Goal: Information Seeking & Learning: Learn about a topic

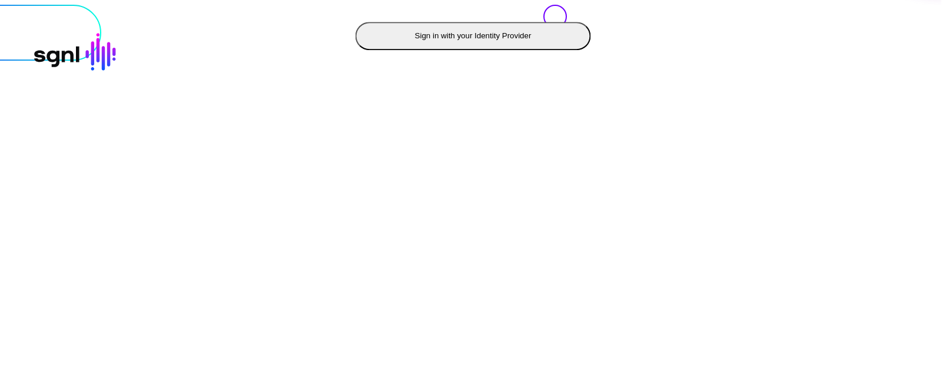
click at [356, 50] on button "Sign in with your Identity Provider" at bounding box center [473, 36] width 235 height 28
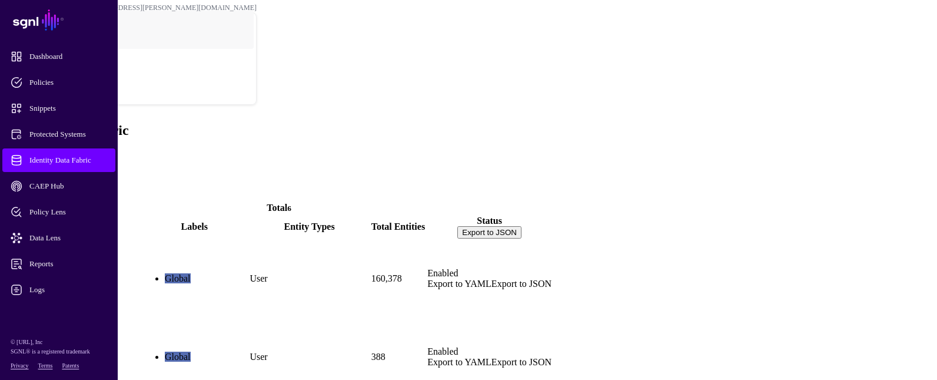
scroll to position [31, 0]
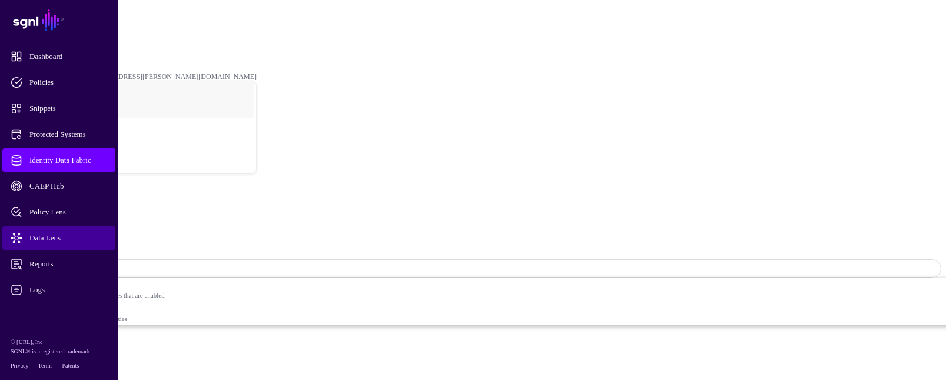
click at [64, 235] on span "Data Lens" at bounding box center [68, 238] width 115 height 12
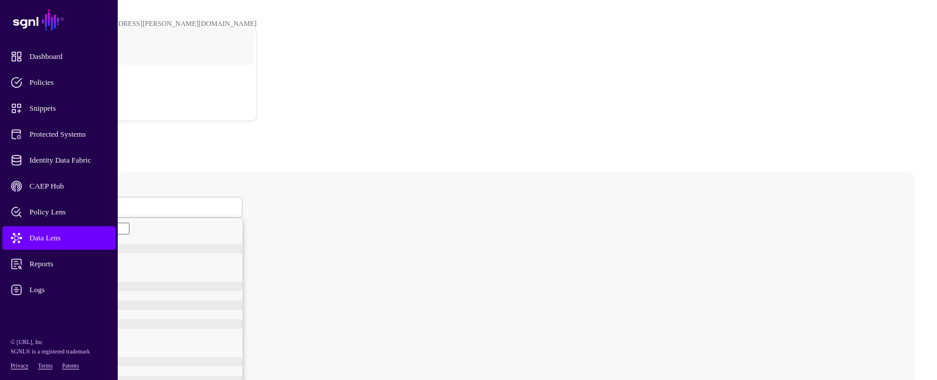
click at [51, 202] on span at bounding box center [47, 207] width 7 height 10
click at [204, 257] on link "Group" at bounding box center [145, 261] width 194 height 9
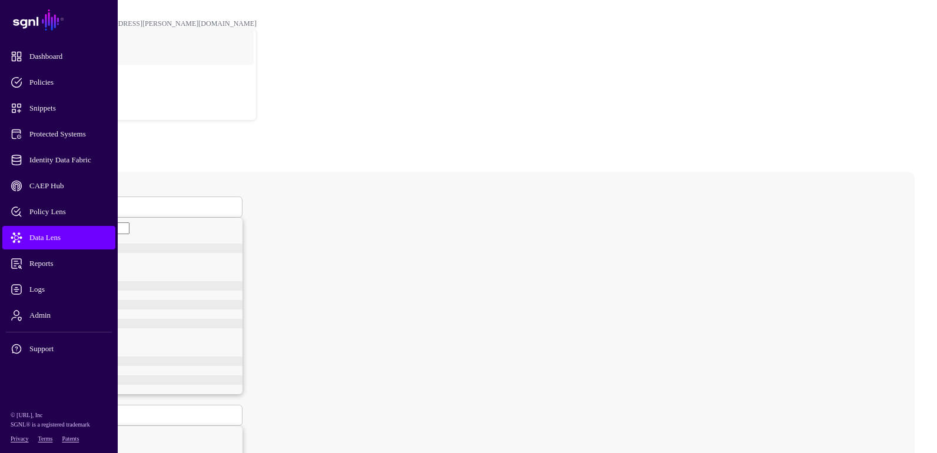
click at [244, 23] on header "POC [PERSON_NAME][EMAIL_ADDRESS][PERSON_NAME][DOMAIN_NAME] Greg Vossen [EMAIL_A…" at bounding box center [469, 66] width 928 height 122
click at [78, 161] on span "Identity Data Fabric" at bounding box center [68, 160] width 115 height 12
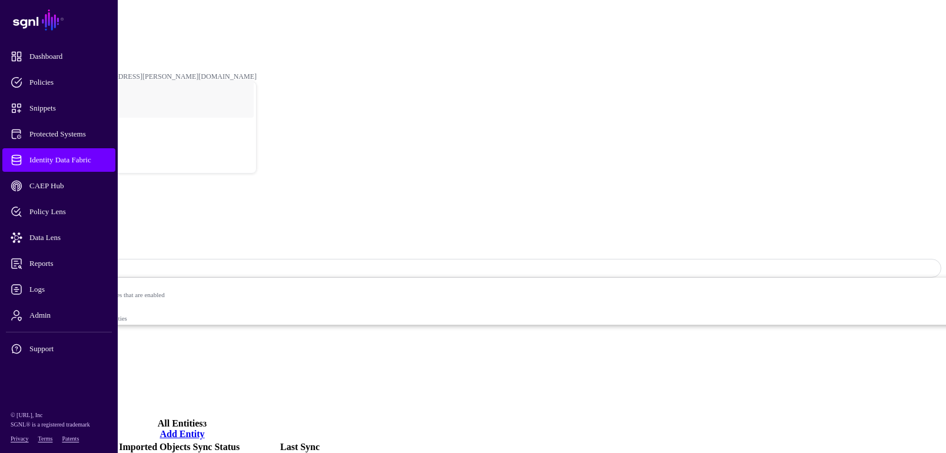
click at [250, 358] on main "SGNL Dashboard Policies Snippets Protected Systems Identity Data Fabric CAEP Hu…" at bounding box center [473, 286] width 936 height 563
click at [69, 235] on span "Data Lens" at bounding box center [68, 238] width 115 height 12
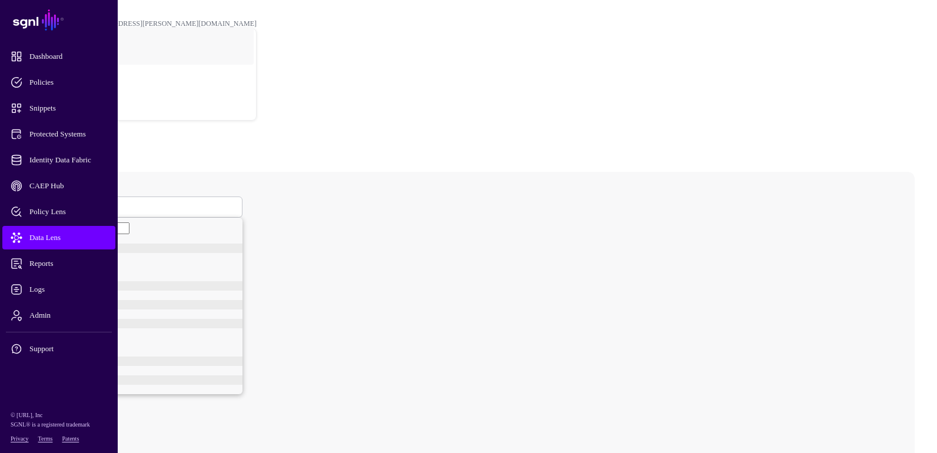
click at [51, 202] on span at bounding box center [47, 207] width 7 height 10
click at [188, 247] on div "User" at bounding box center [145, 251] width 194 height 9
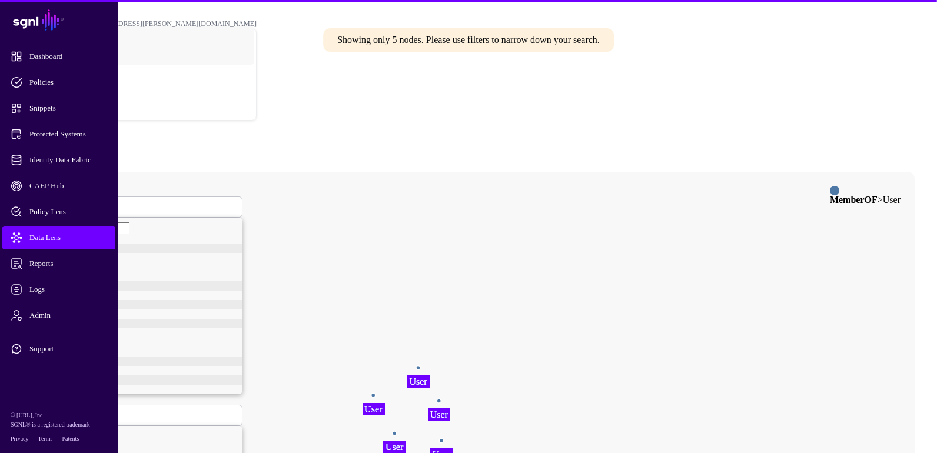
click at [51, 379] on span at bounding box center [47, 415] width 7 height 10
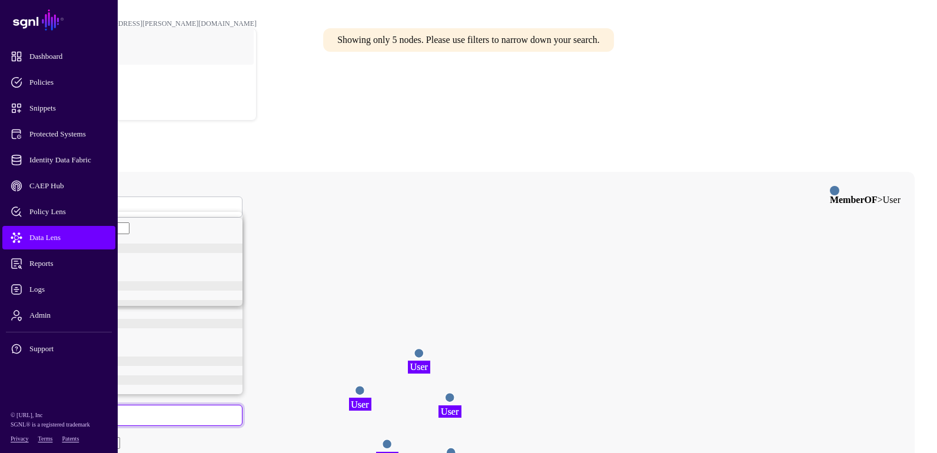
scroll to position [9, 0]
click at [96, 287] on span "sAMAccountName" at bounding box center [65, 282] width 59 height 9
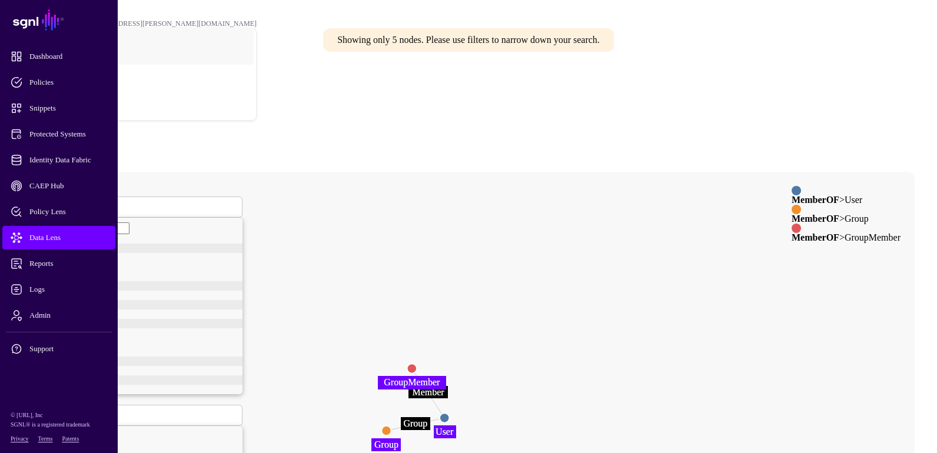
click at [449, 379] on circle at bounding box center [444, 417] width 9 height 9
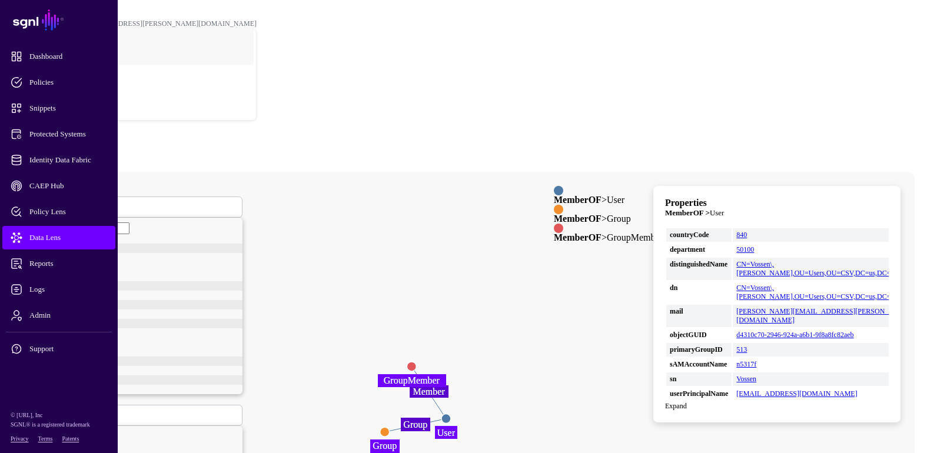
click at [390, 379] on circle at bounding box center [384, 431] width 9 height 9
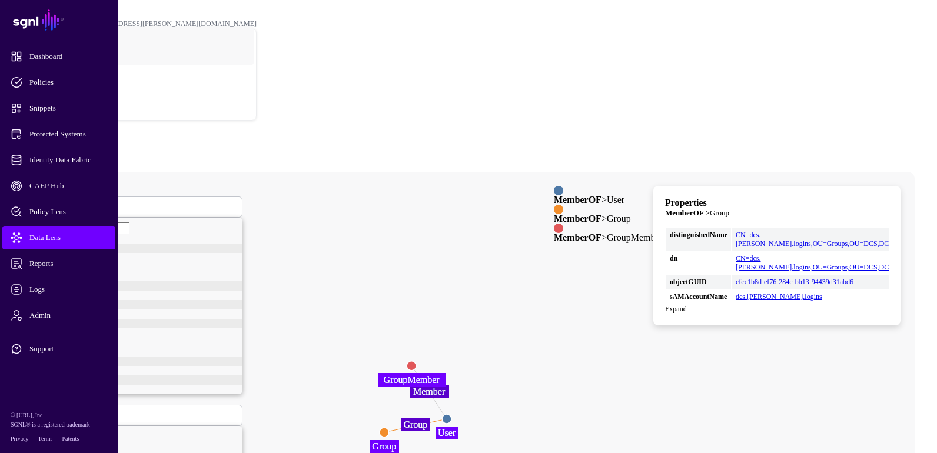
click at [416, 361] on circle at bounding box center [411, 365] width 9 height 9
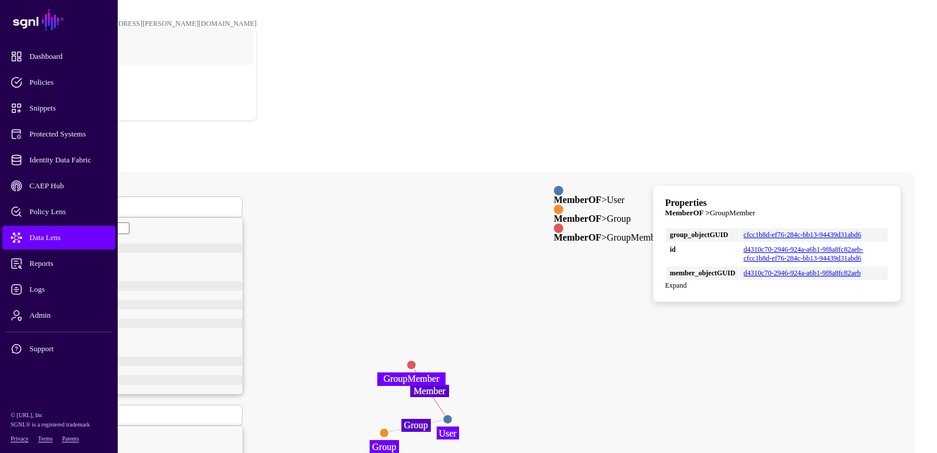
click at [389, 379] on circle at bounding box center [384, 432] width 9 height 9
click at [388, 379] on circle at bounding box center [383, 432] width 9 height 9
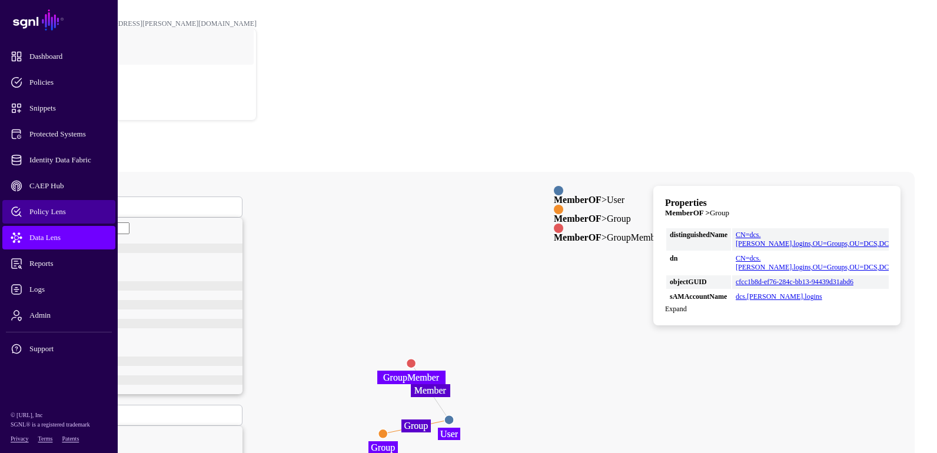
drag, startPoint x: 243, startPoint y: 217, endPoint x: 111, endPoint y: 218, distance: 132.4
click at [111, 218] on main "SGNL Dashboard Policies Snippets Protected Systems Identity Data Fabric CAEP Hu…" at bounding box center [469, 330] width 928 height 651
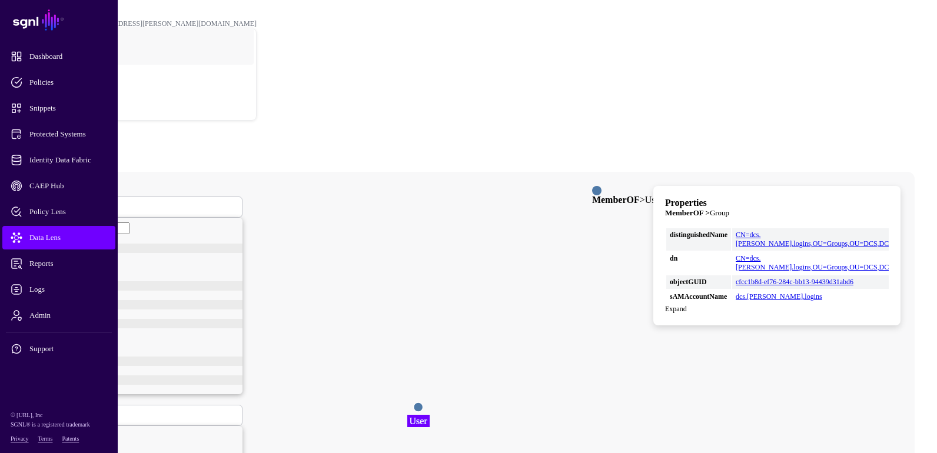
click at [423, 379] on circle at bounding box center [418, 407] width 9 height 9
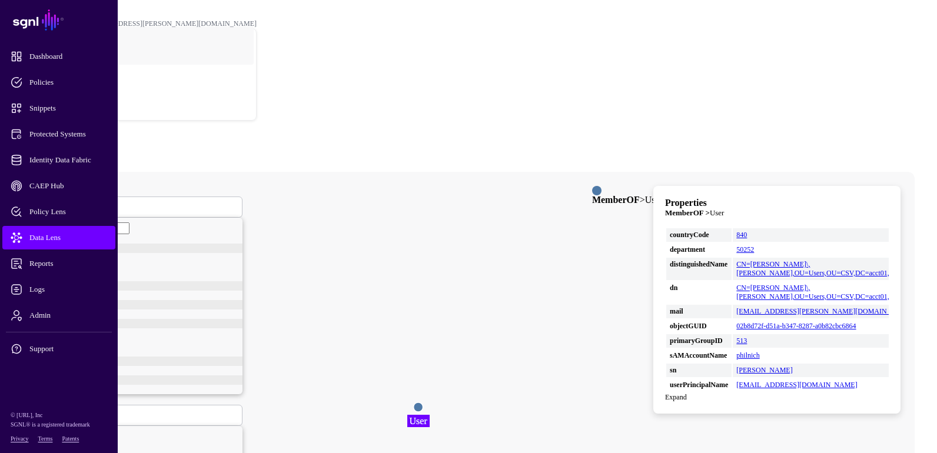
drag, startPoint x: 215, startPoint y: 215, endPoint x: 159, endPoint y: 219, distance: 56.0
type input "*******"
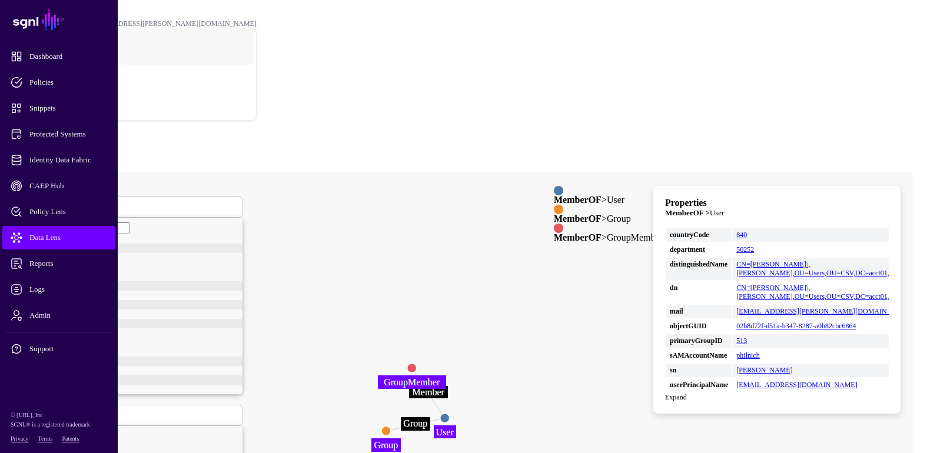
click at [450, 379] on circle at bounding box center [444, 418] width 9 height 9
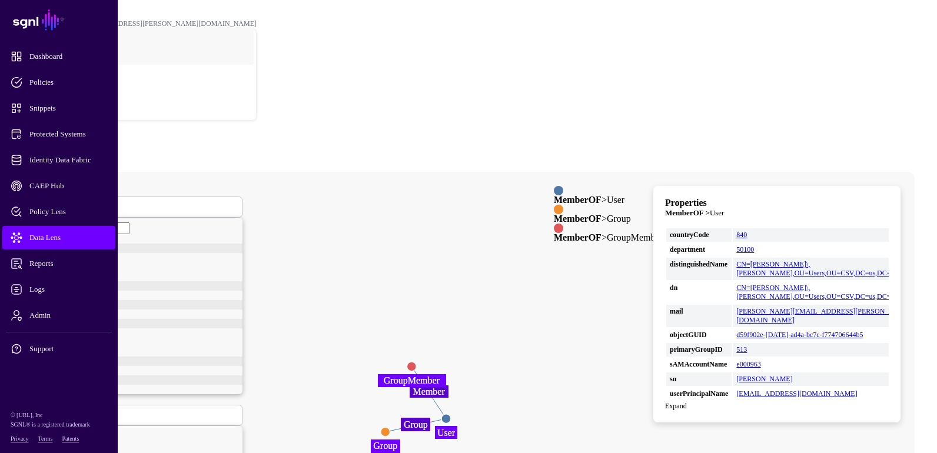
click at [390, 379] on circle at bounding box center [385, 431] width 9 height 9
click at [390, 379] on circle at bounding box center [385, 432] width 9 height 9
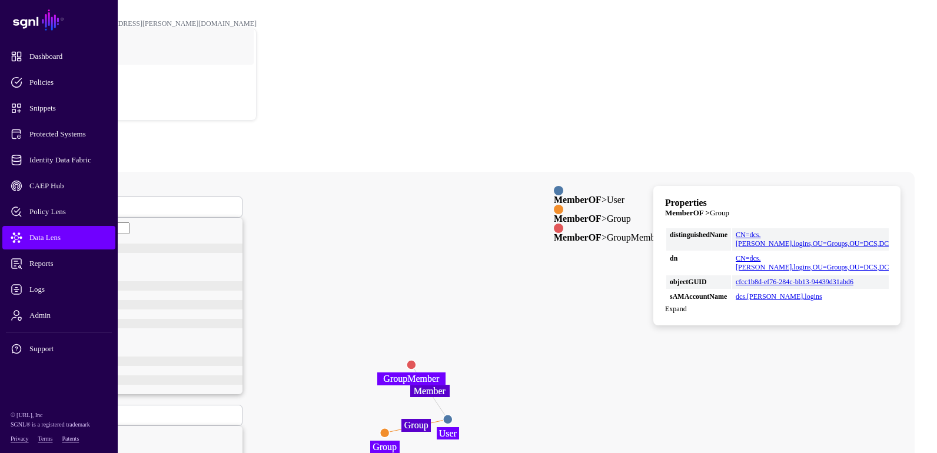
click at [416, 360] on circle at bounding box center [411, 364] width 9 height 9
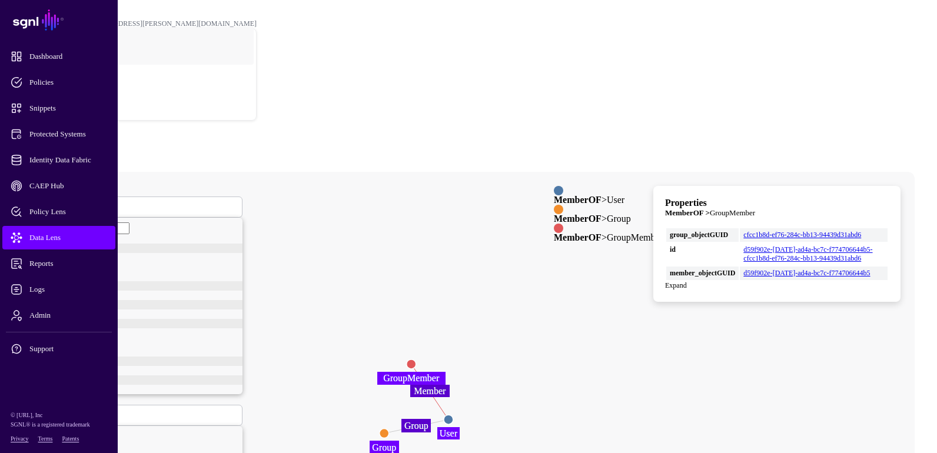
click at [59, 202] on span "User" at bounding box center [51, 207] width 15 height 10
click at [214, 266] on div "GroupMember" at bounding box center [145, 270] width 194 height 9
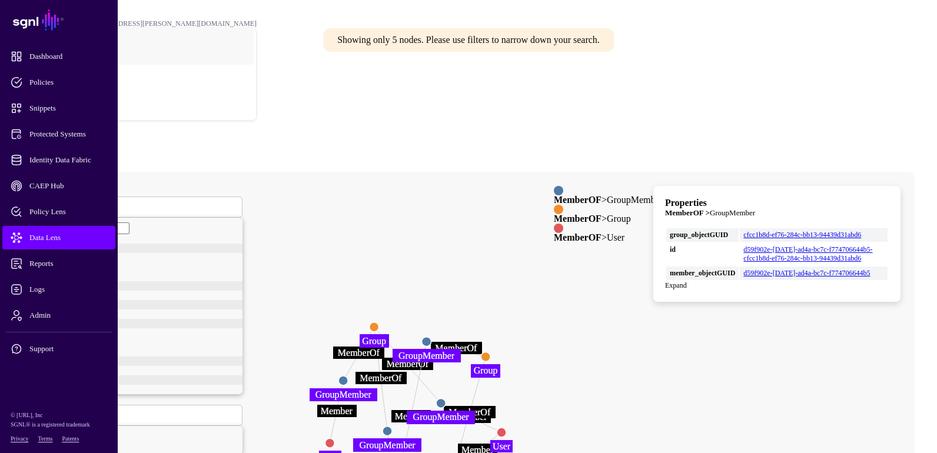
click at [51, 379] on span at bounding box center [51, 415] width 0 height 10
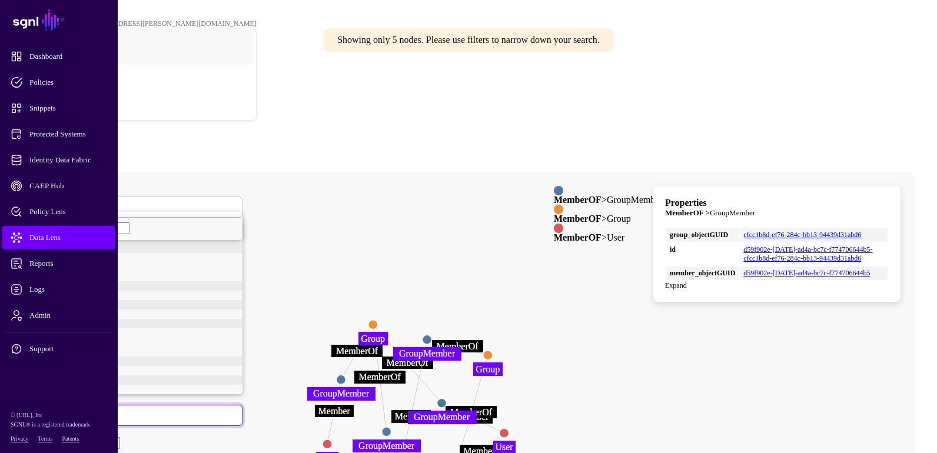
click at [227, 214] on div "group_objectGUID" at bounding box center [139, 216] width 206 height 9
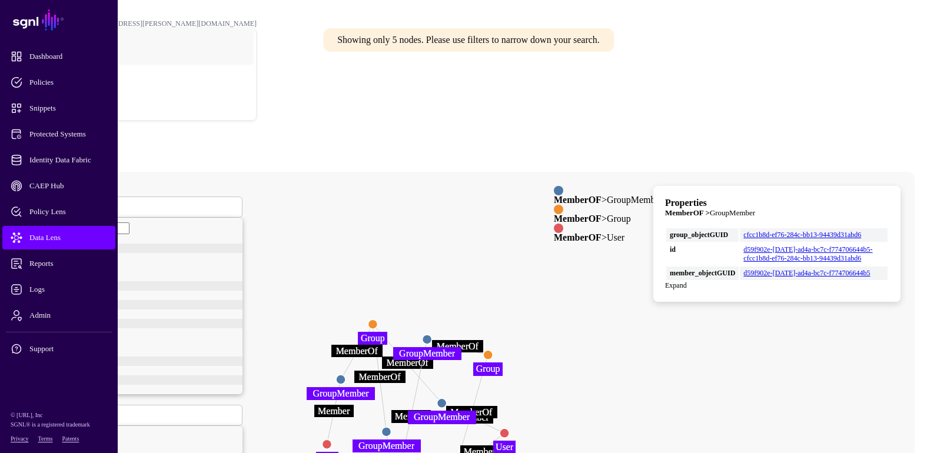
click at [111, 379] on span at bounding box center [111, 415] width 0 height 10
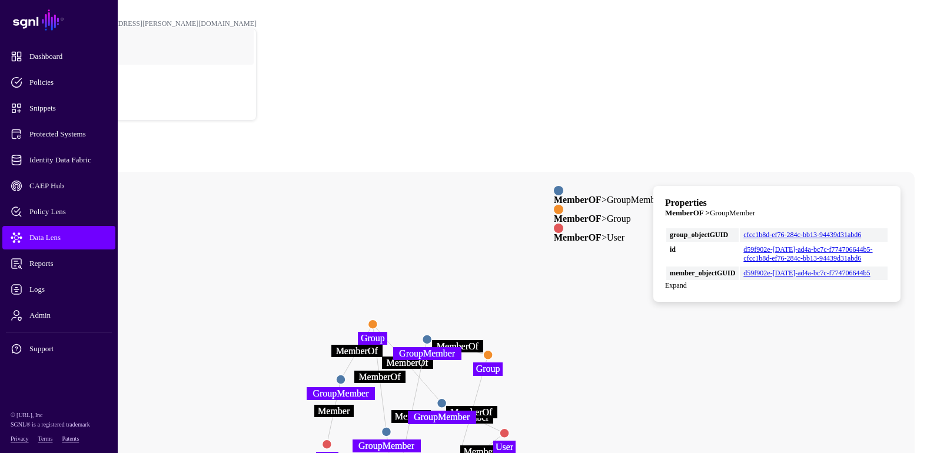
click at [36, 186] on link at bounding box center [36, 186] width 0 height 0
click at [111, 379] on span at bounding box center [111, 415] width 0 height 10
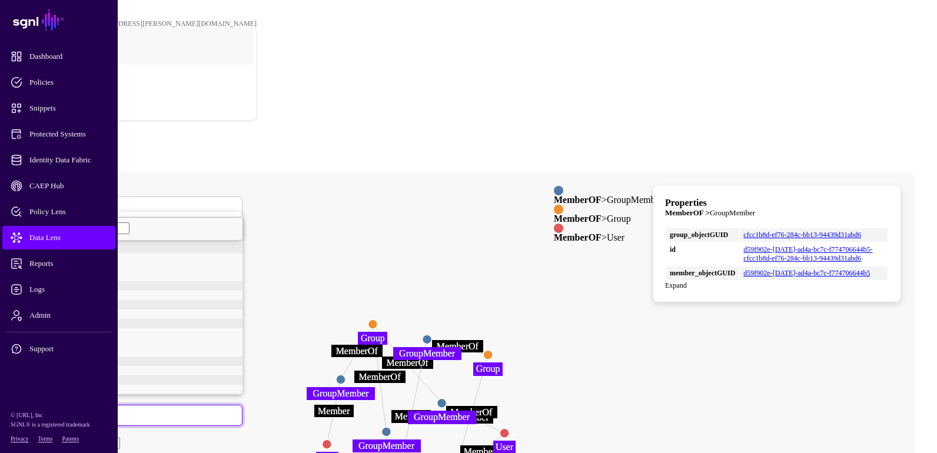
click at [386, 188] on icon "MemberOf Member Member MemberOf MemberOf Member MemberOf Member MemberOf Member…" at bounding box center [414, 407] width 784 height 471
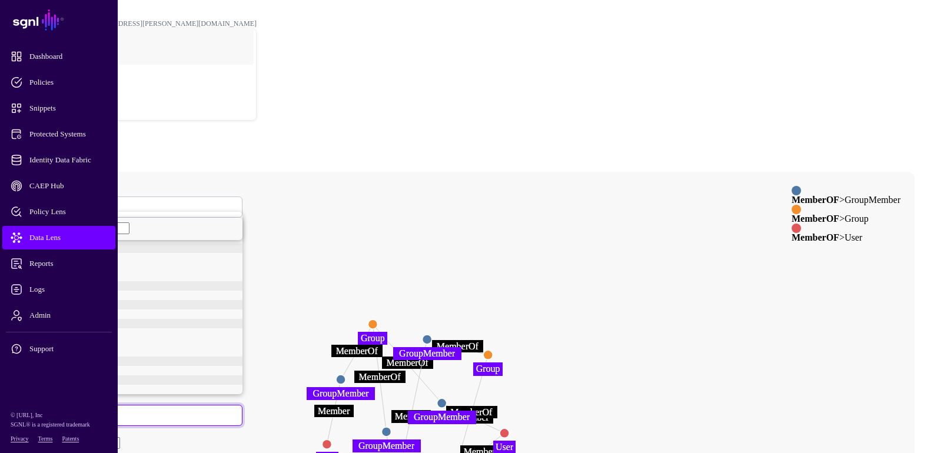
click at [482, 200] on icon "MemberOf Member Member MemberOf MemberOf Member MemberOf Member MemberOf Member…" at bounding box center [414, 407] width 784 height 471
click at [377, 320] on circle at bounding box center [372, 324] width 9 height 9
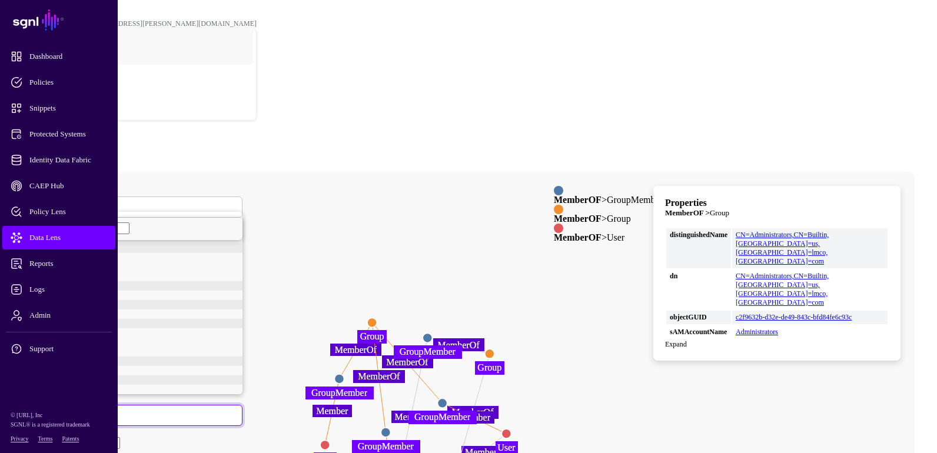
click at [344, 374] on circle at bounding box center [338, 378] width 9 height 9
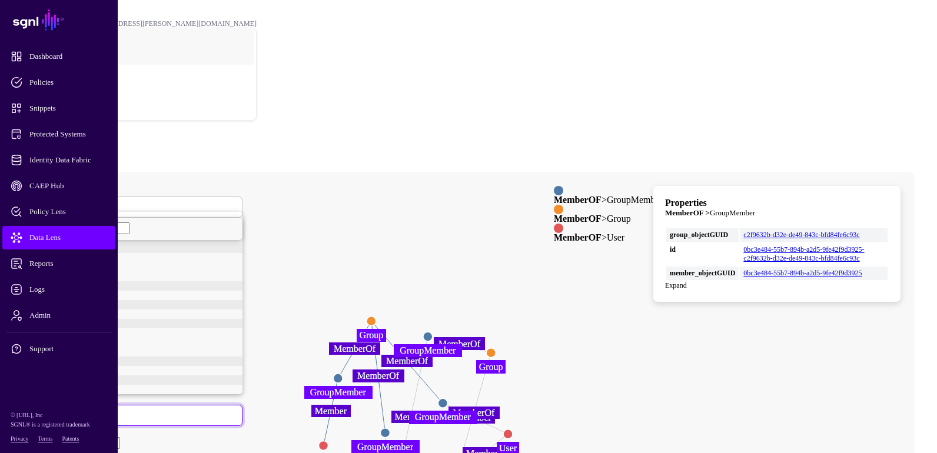
click at [328, 379] on circle at bounding box center [323, 445] width 9 height 9
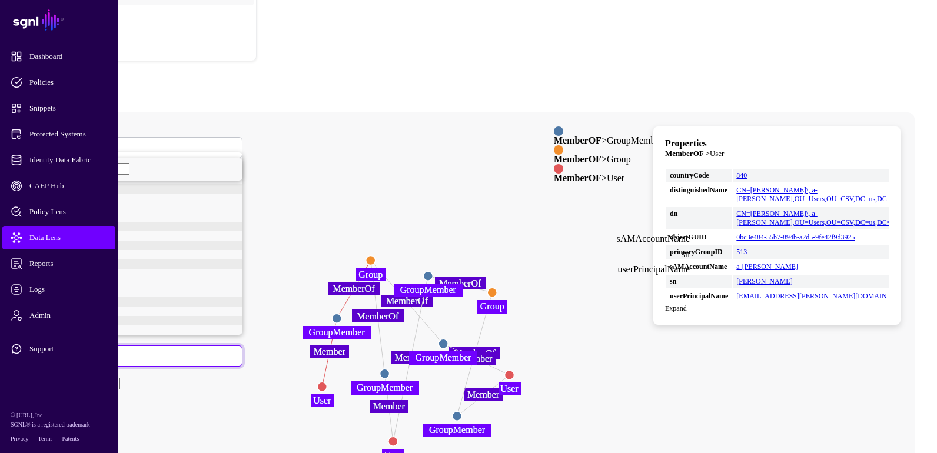
scroll to position [118, 0]
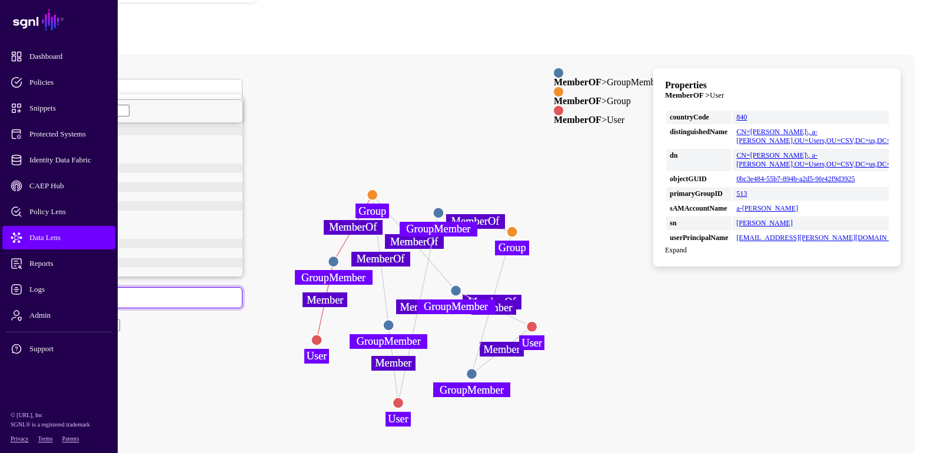
click at [338, 256] on circle at bounding box center [333, 261] width 11 height 11
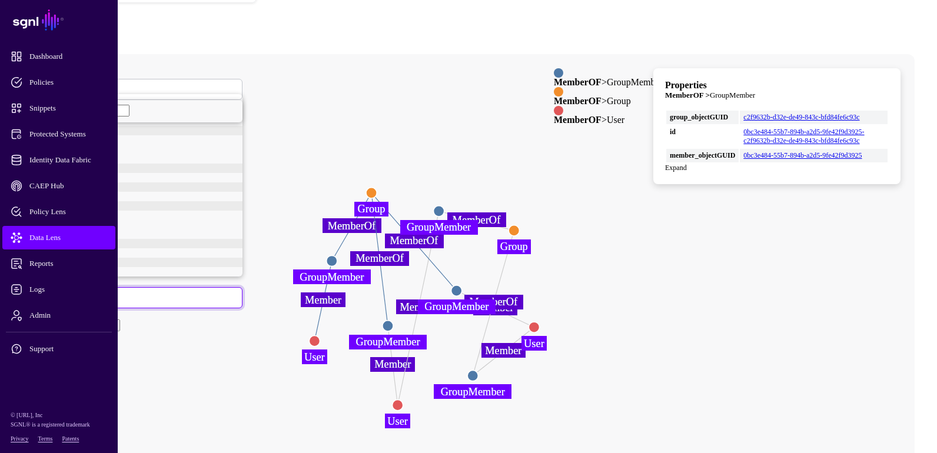
click at [377, 188] on circle at bounding box center [371, 193] width 11 height 11
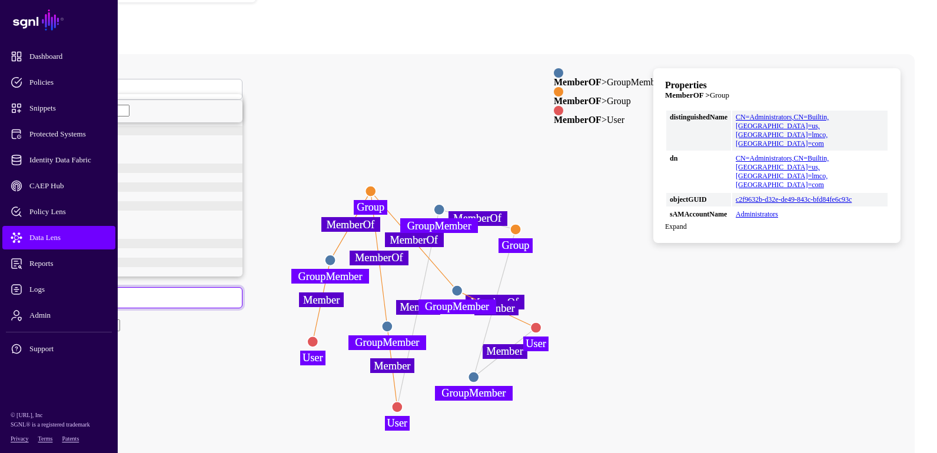
click at [403, 379] on circle at bounding box center [397, 407] width 11 height 11
click at [403, 379] on circle at bounding box center [397, 408] width 11 height 11
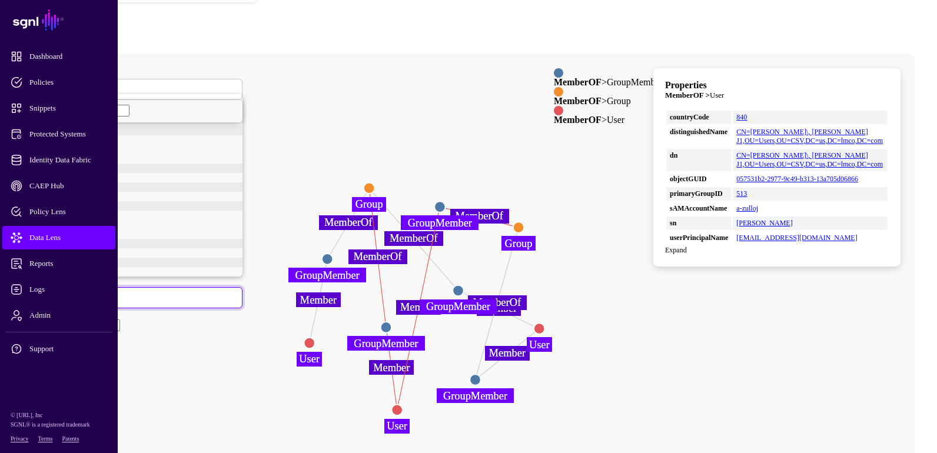
click at [391, 322] on circle at bounding box center [386, 327] width 11 height 11
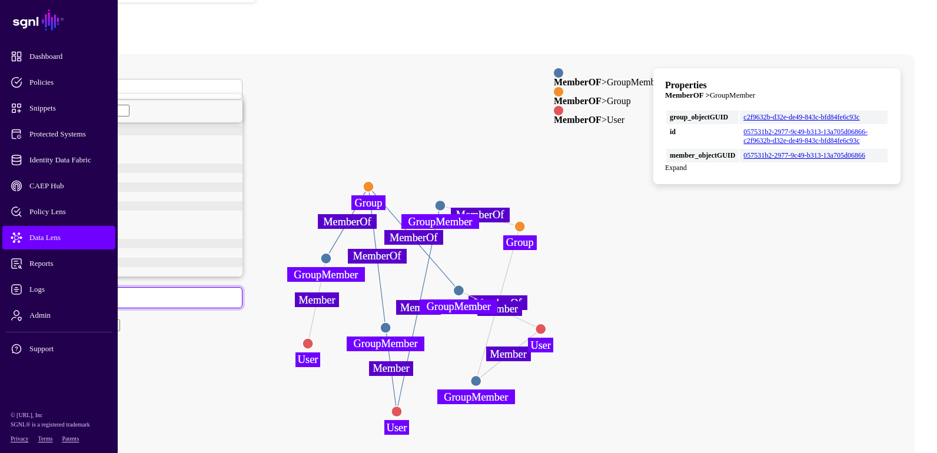
click at [525, 221] on circle at bounding box center [519, 226] width 11 height 11
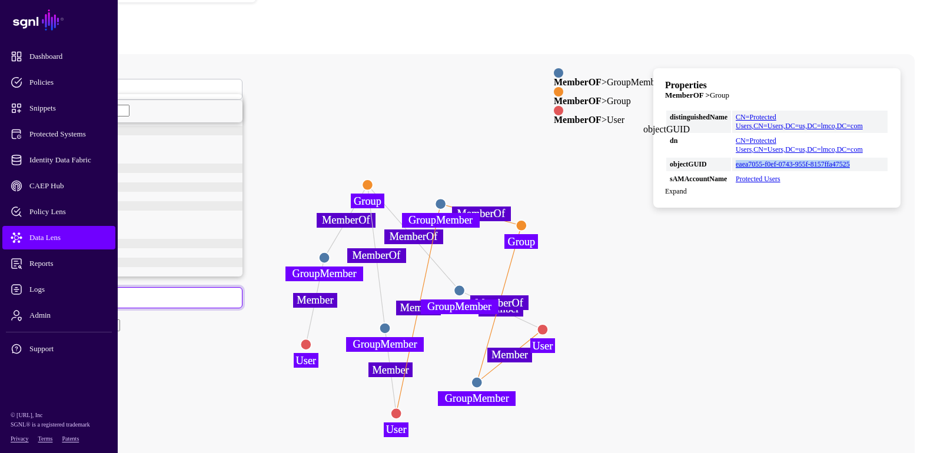
drag, startPoint x: 819, startPoint y: 140, endPoint x: 768, endPoint y: 129, distance: 51.8
click at [768, 158] on td "eaea7055-f0ef-0743-955f-8157ffa47525" at bounding box center [809, 165] width 155 height 14
copy link "eaea7055-f0ef-0743-955f-8157ffa47525"
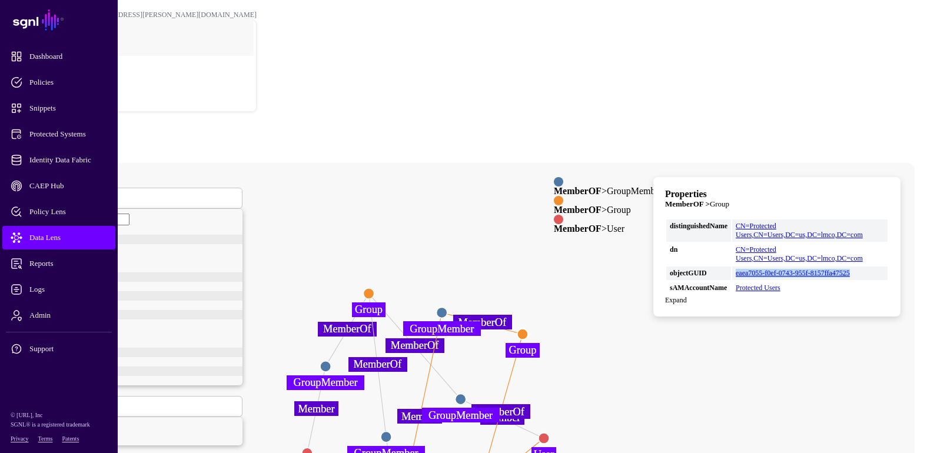
scroll to position [0, 0]
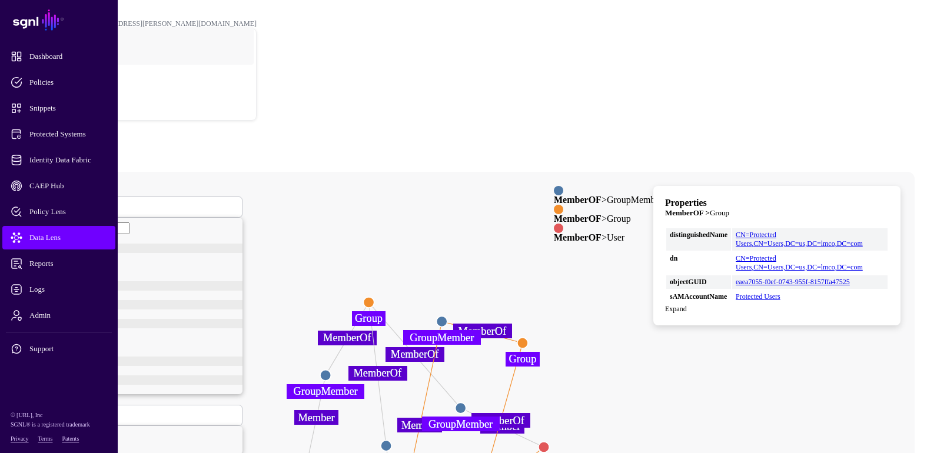
click at [89, 202] on span "GroupMember" at bounding box center [66, 207] width 45 height 10
click at [223, 257] on div "Group" at bounding box center [145, 261] width 194 height 9
click at [51, 379] on span at bounding box center [47, 415] width 7 height 10
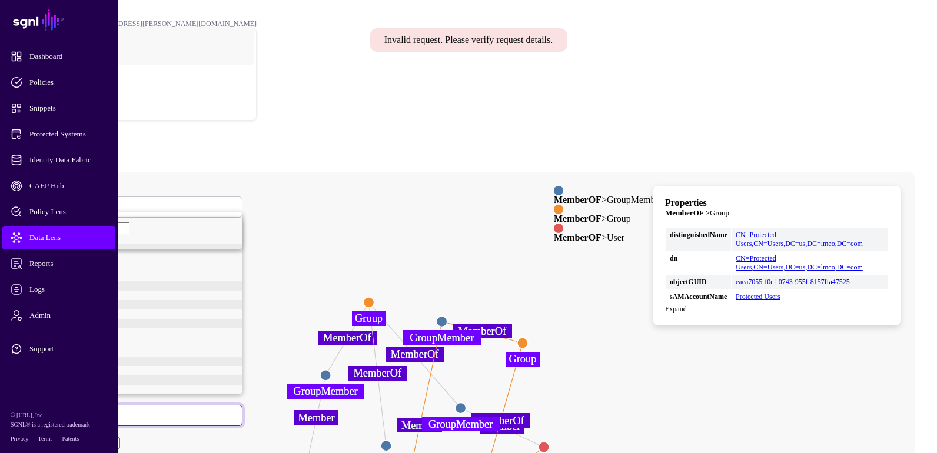
click at [214, 240] on link "objectGUID" at bounding box center [139, 235] width 206 height 9
paste input "**********"
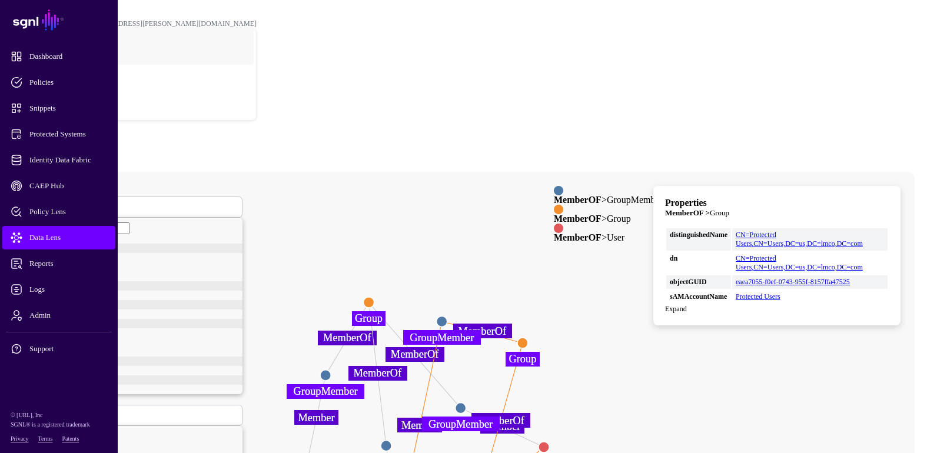
type input "**********"
click at [447, 316] on circle at bounding box center [442, 321] width 11 height 11
click at [447, 315] on circle at bounding box center [442, 320] width 11 height 11
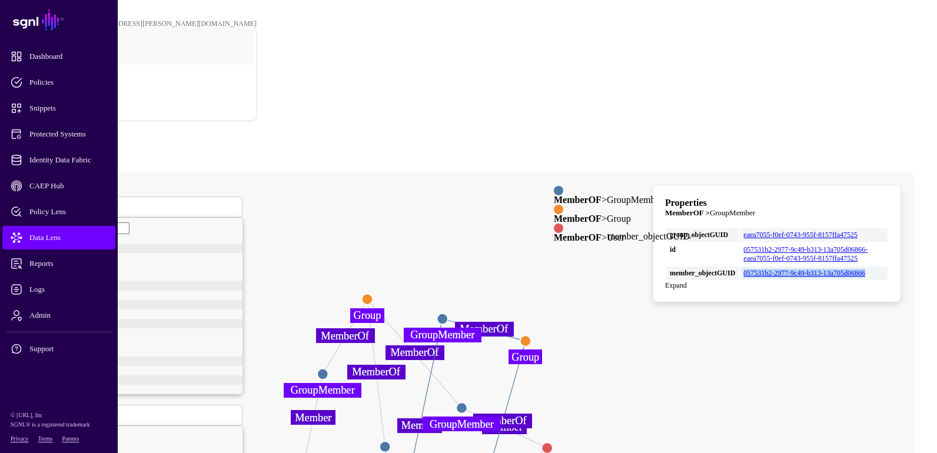
drag, startPoint x: 825, startPoint y: 246, endPoint x: 776, endPoint y: 237, distance: 49.6
click at [776, 267] on td "057531b2-2977-9c49-b313-13a705d06866" at bounding box center [814, 274] width 148 height 14
copy link "057531b2-2977-9c49-b313-13a705d06866"
click at [64, 202] on span "Group" at bounding box center [53, 207] width 19 height 10
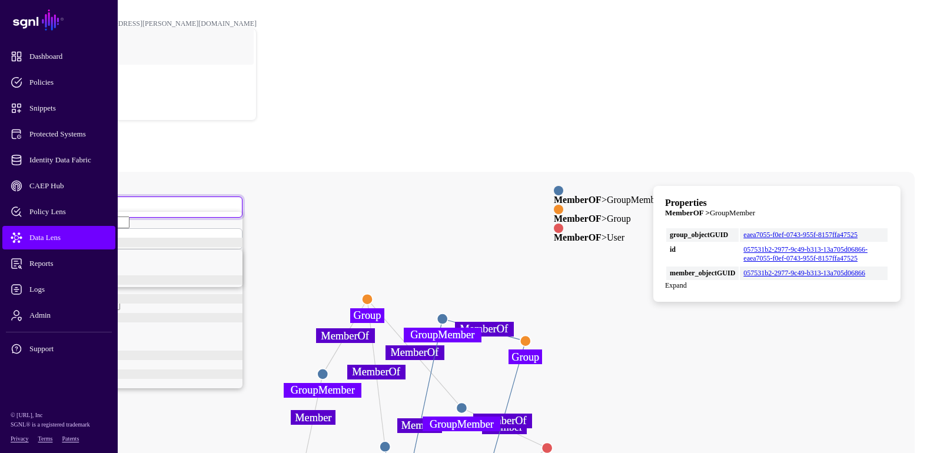
click at [224, 266] on div "GroupMember" at bounding box center [145, 270] width 194 height 9
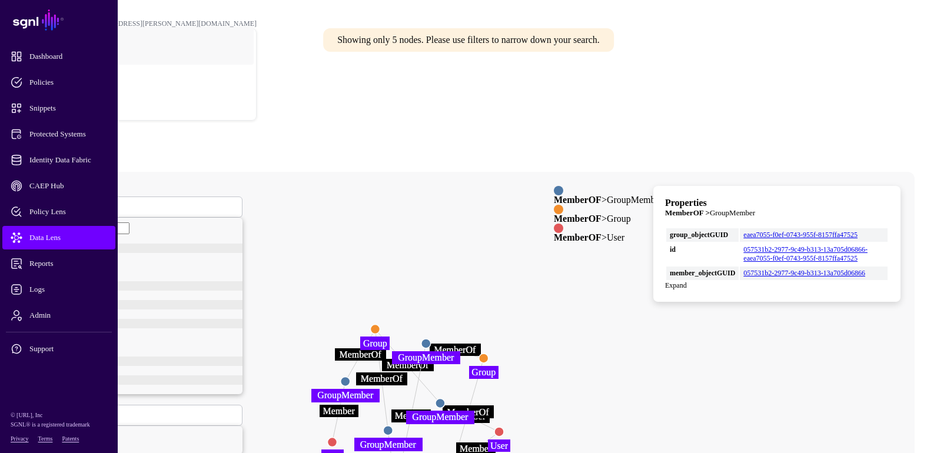
click at [51, 379] on span at bounding box center [47, 415] width 7 height 10
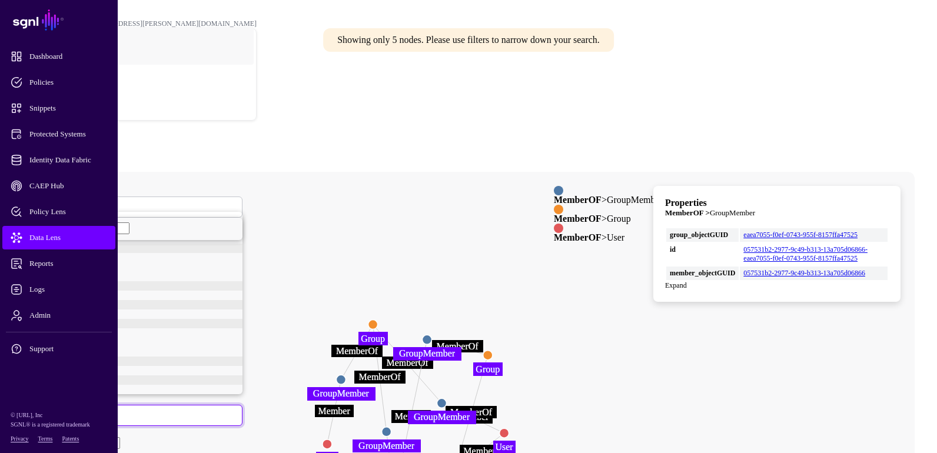
click at [220, 240] on link "member_objectGUID" at bounding box center [139, 235] width 206 height 9
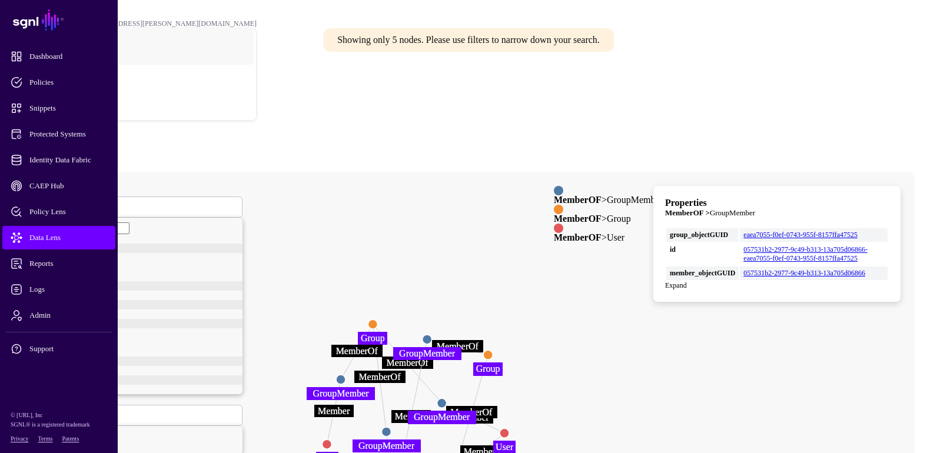
paste input "**********"
type input "**********"
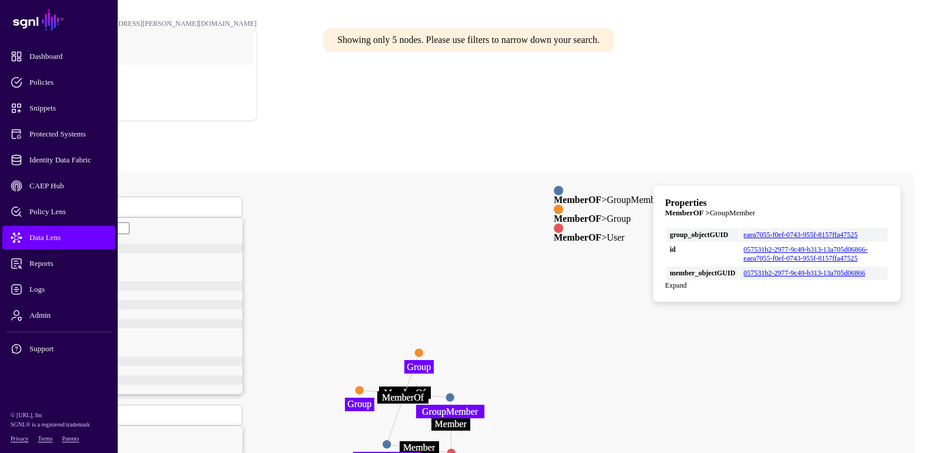
click at [455, 379] on circle at bounding box center [450, 397] width 9 height 9
click at [456, 379] on circle at bounding box center [450, 396] width 9 height 9
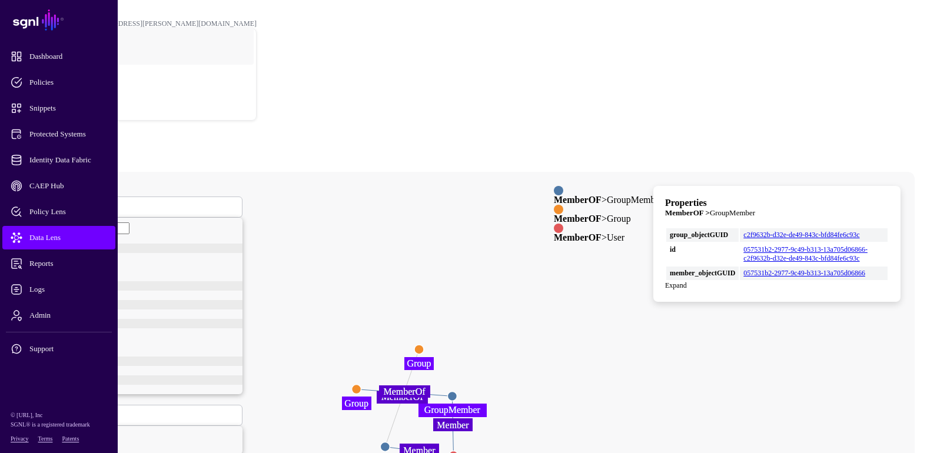
click at [390, 379] on circle at bounding box center [384, 446] width 9 height 9
click at [459, 379] on circle at bounding box center [454, 456] width 9 height 9
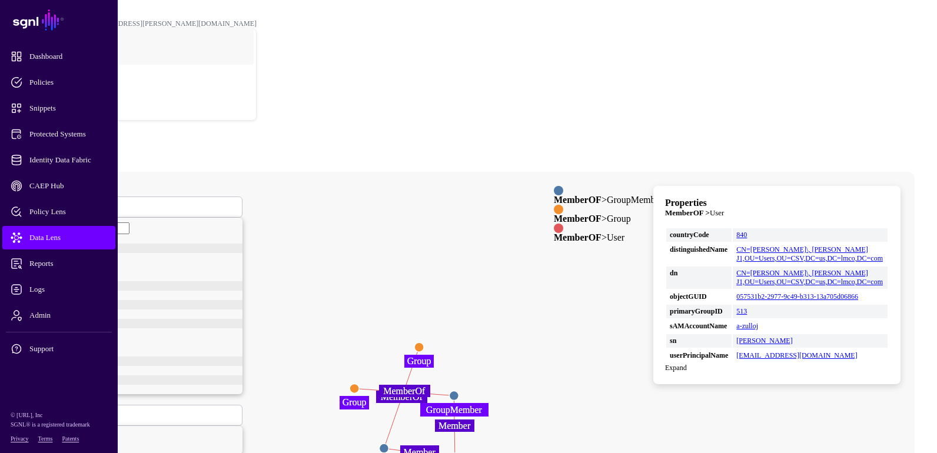
click at [424, 343] on circle at bounding box center [418, 347] width 9 height 9
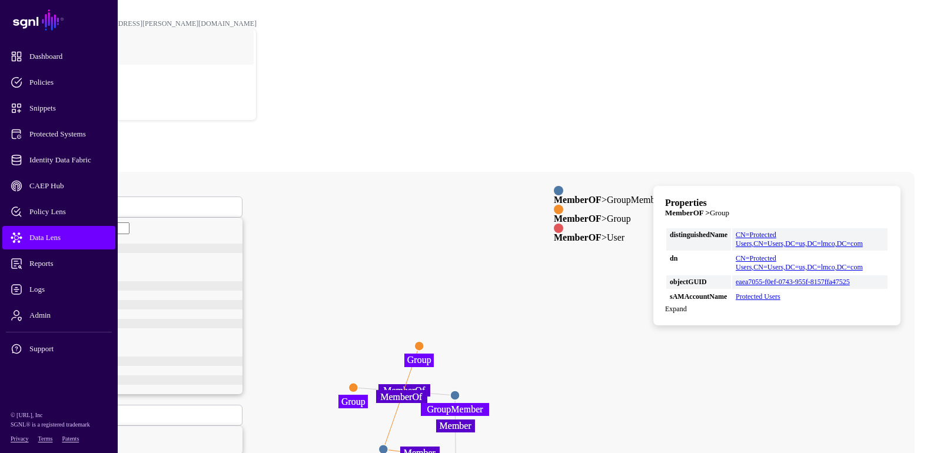
click at [358, 379] on circle at bounding box center [352, 387] width 9 height 9
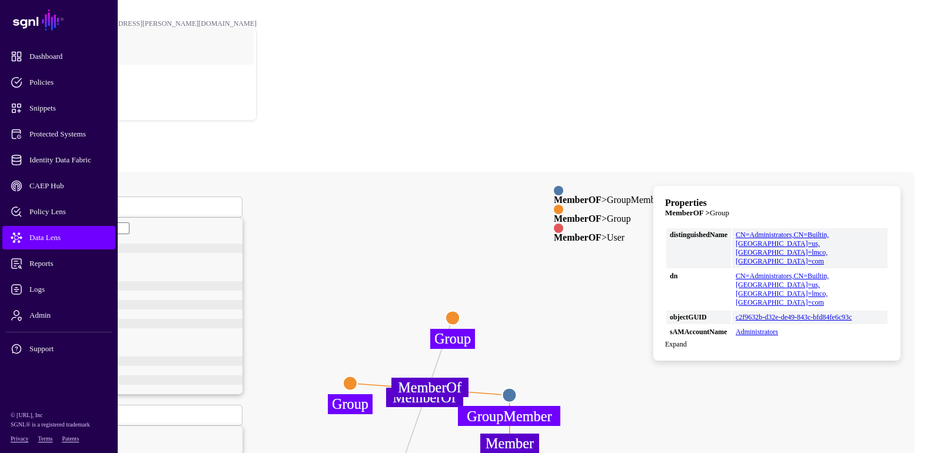
click at [460, 311] on circle at bounding box center [453, 318] width 14 height 14
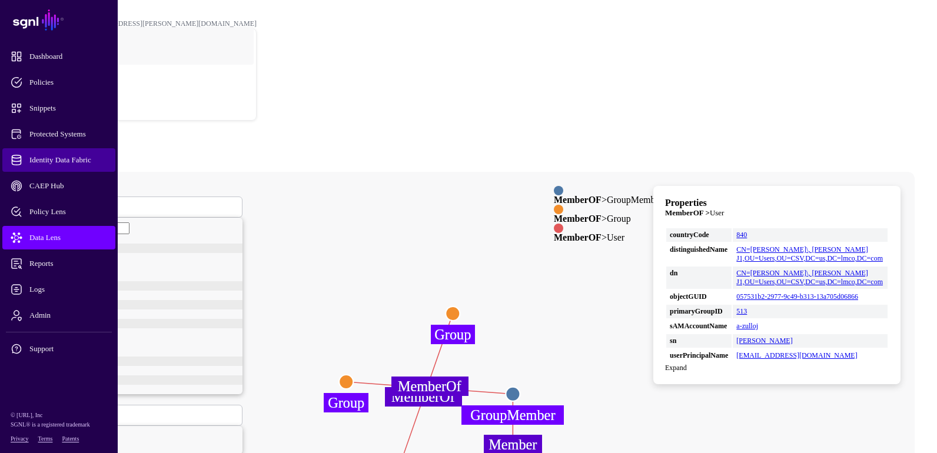
click at [63, 161] on span "Identity Data Fabric" at bounding box center [68, 160] width 115 height 12
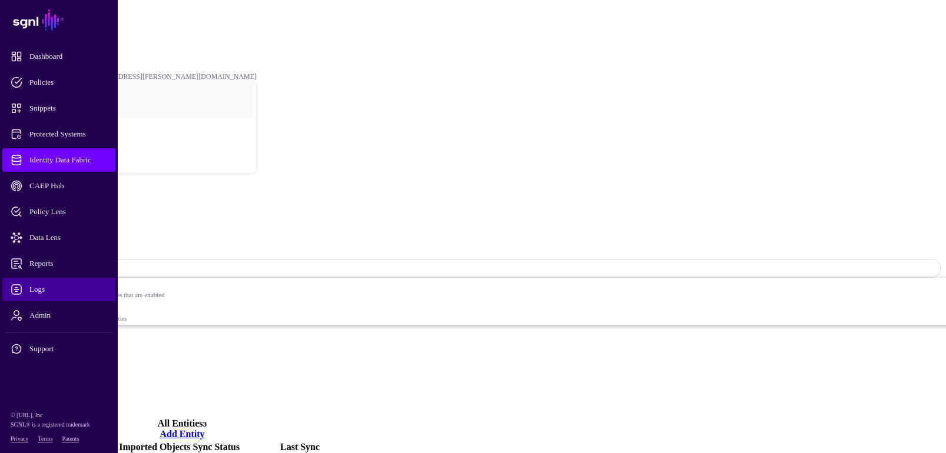
click at [49, 290] on span "Logs" at bounding box center [68, 290] width 115 height 12
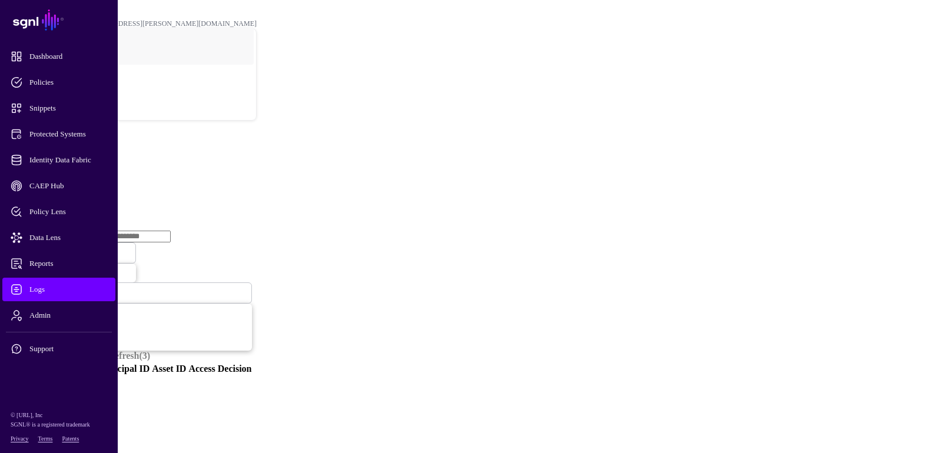
click at [94, 177] on link "Ingestion Service" at bounding box center [61, 182] width 66 height 10
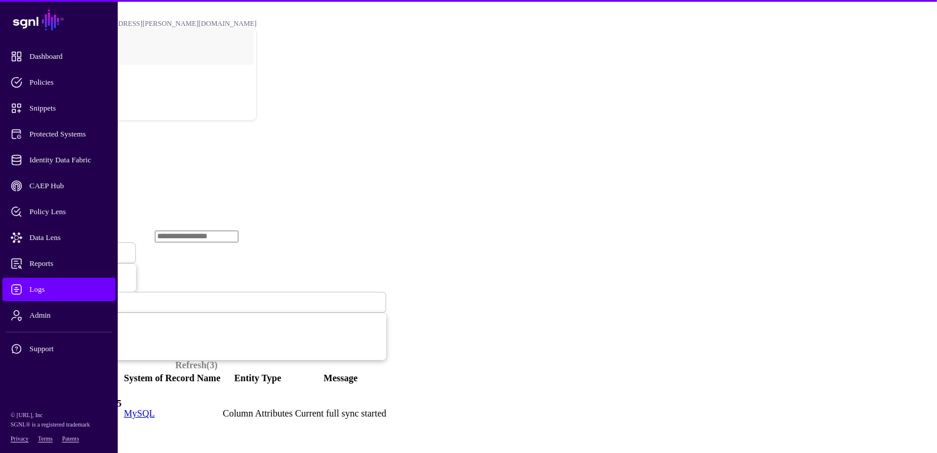
click at [66, 249] on span "Ingestion Started" at bounding box center [40, 253] width 52 height 9
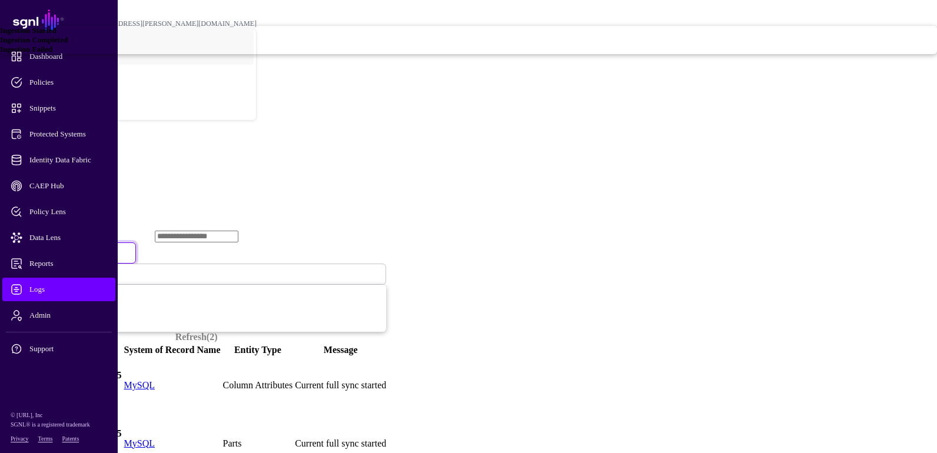
click at [52, 54] on span "Ingestion Failed" at bounding box center [26, 49] width 52 height 9
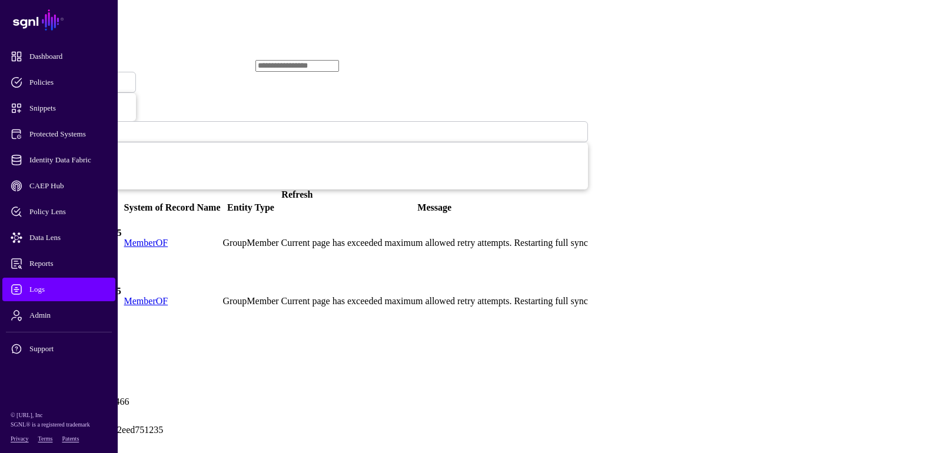
scroll to position [59, 0]
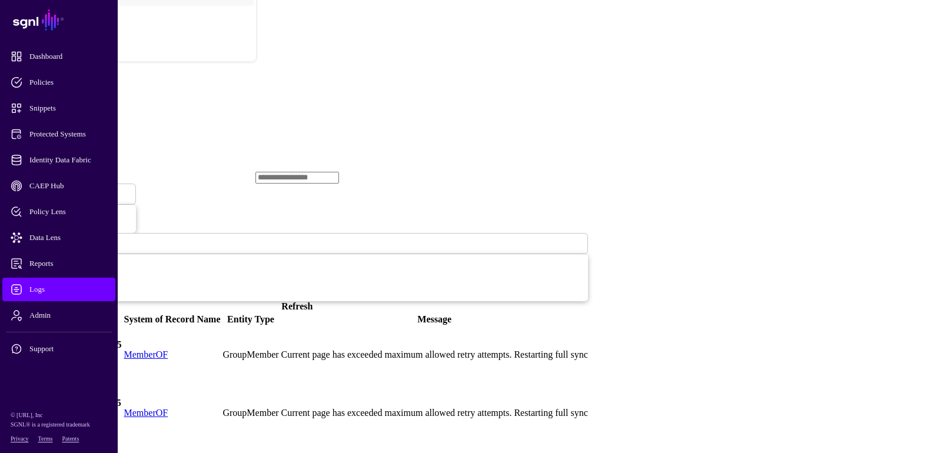
click at [6, 355] on link at bounding box center [6, 355] width 0 height 0
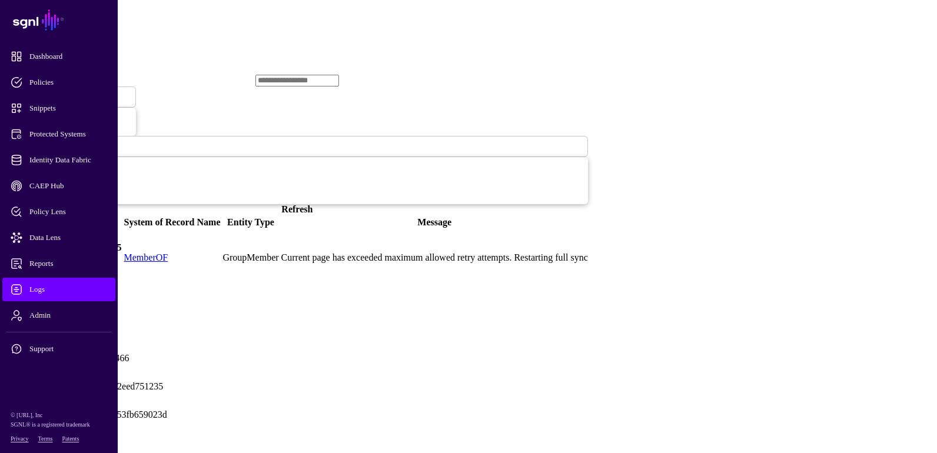
scroll to position [177, 0]
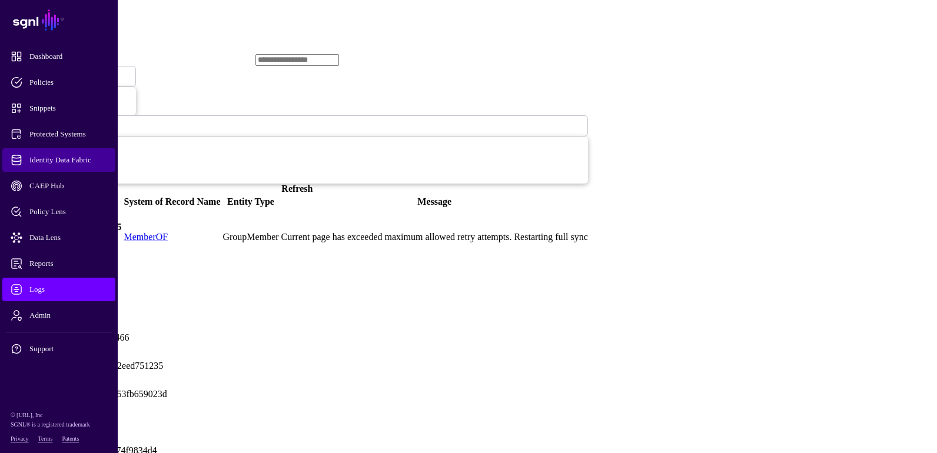
click at [79, 161] on span "Identity Data Fabric" at bounding box center [68, 160] width 115 height 12
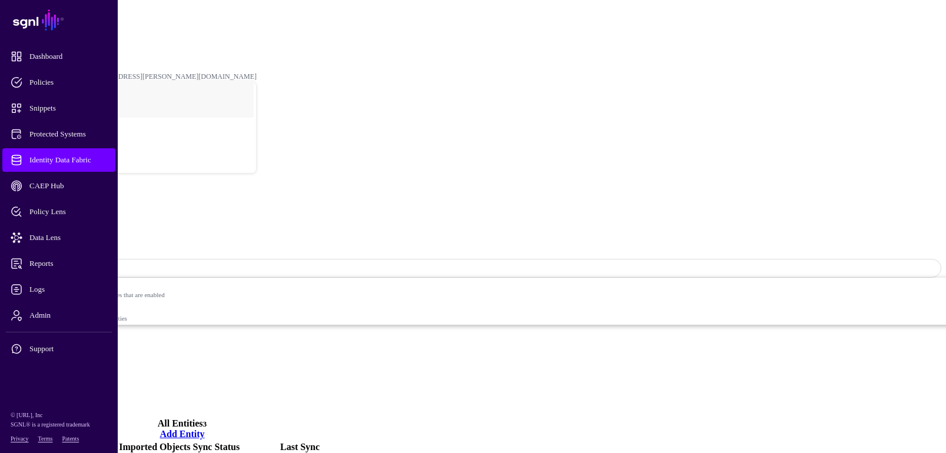
click at [92, 158] on span "Identity Data Fabric" at bounding box center [68, 160] width 115 height 12
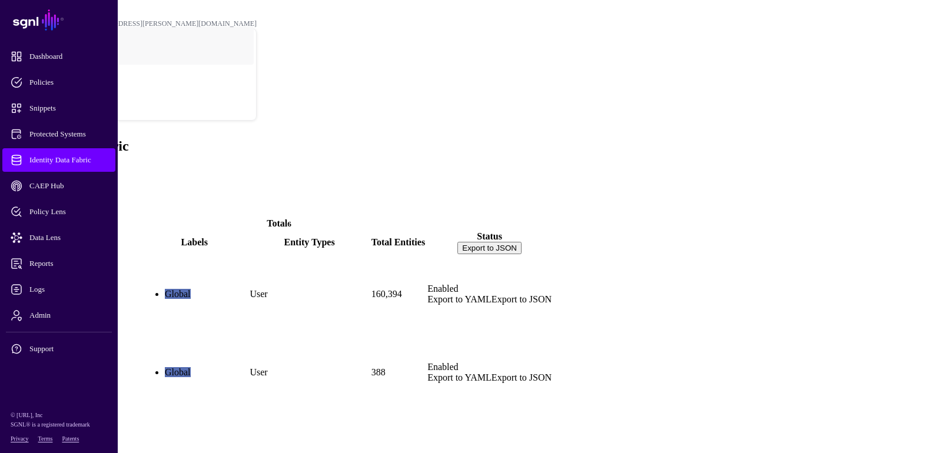
click at [71, 309] on link "ActiveDirectory" at bounding box center [38, 314] width 64 height 10
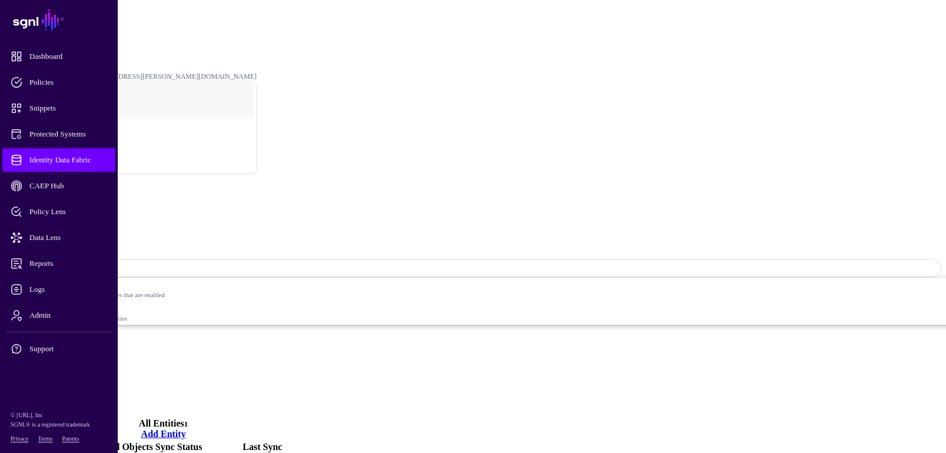
click at [100, 155] on span "Identity Data Fabric" at bounding box center [68, 160] width 115 height 12
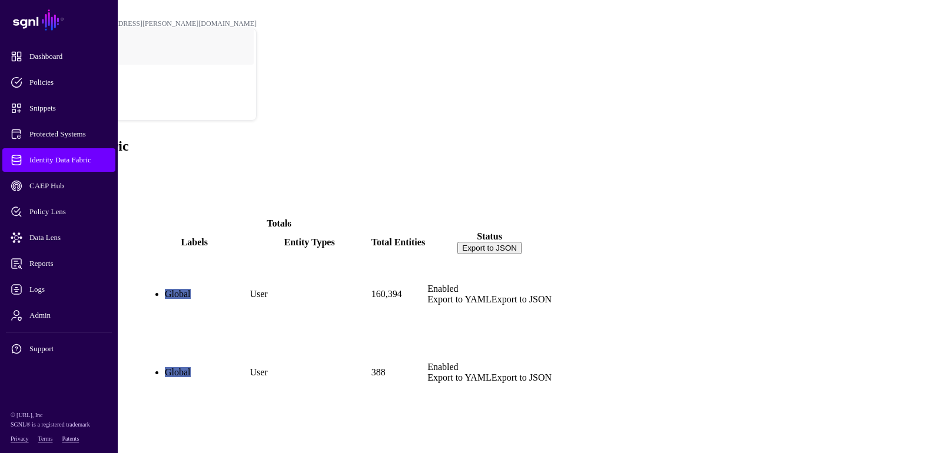
click at [69, 379] on link "AD_memberOf" at bounding box center [37, 392] width 62 height 10
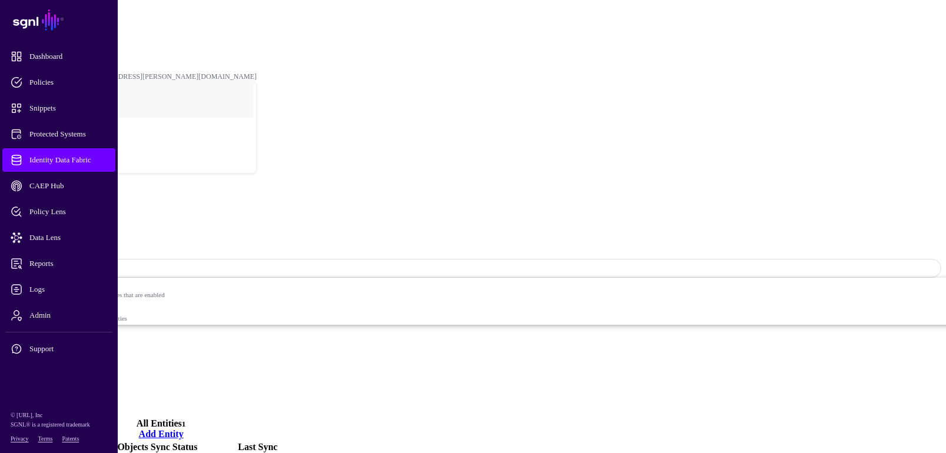
click at [102, 160] on span "Identity Data Fabric" at bounding box center [68, 160] width 115 height 12
